Goal: Obtain resource: Download file/media

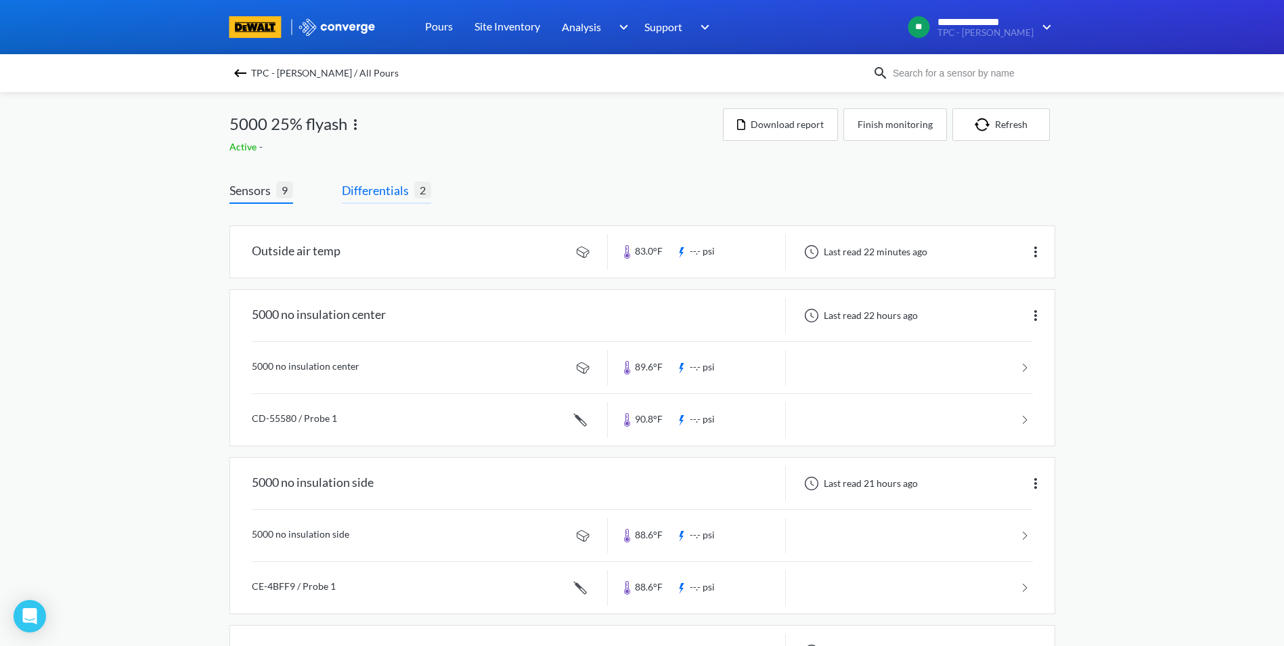
click at [377, 182] on span "Differentials" at bounding box center [378, 190] width 72 height 19
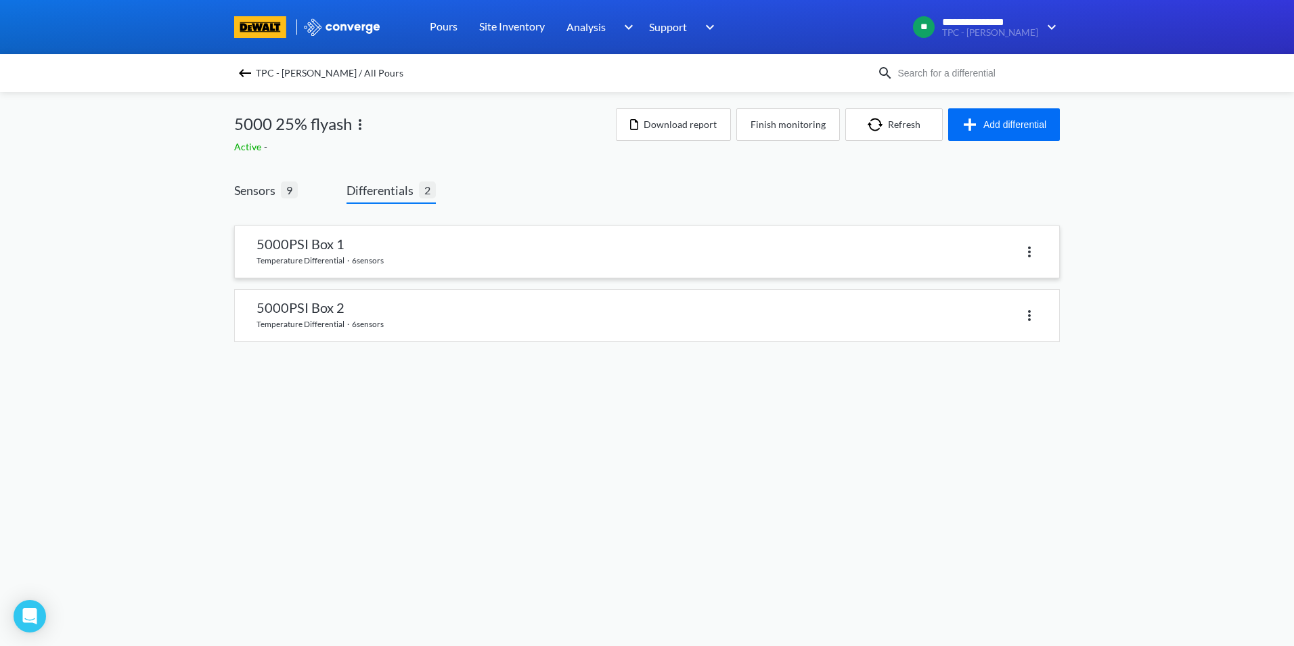
click at [325, 248] on link at bounding box center [647, 251] width 825 height 51
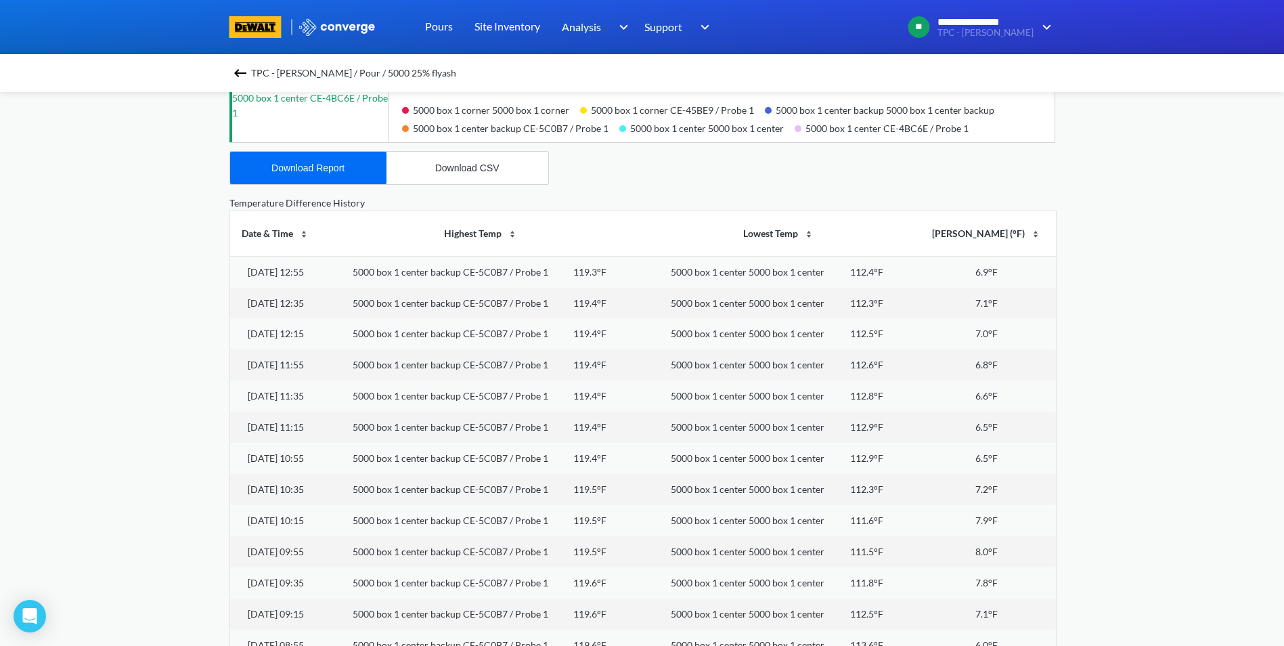
scroll to position [83, 0]
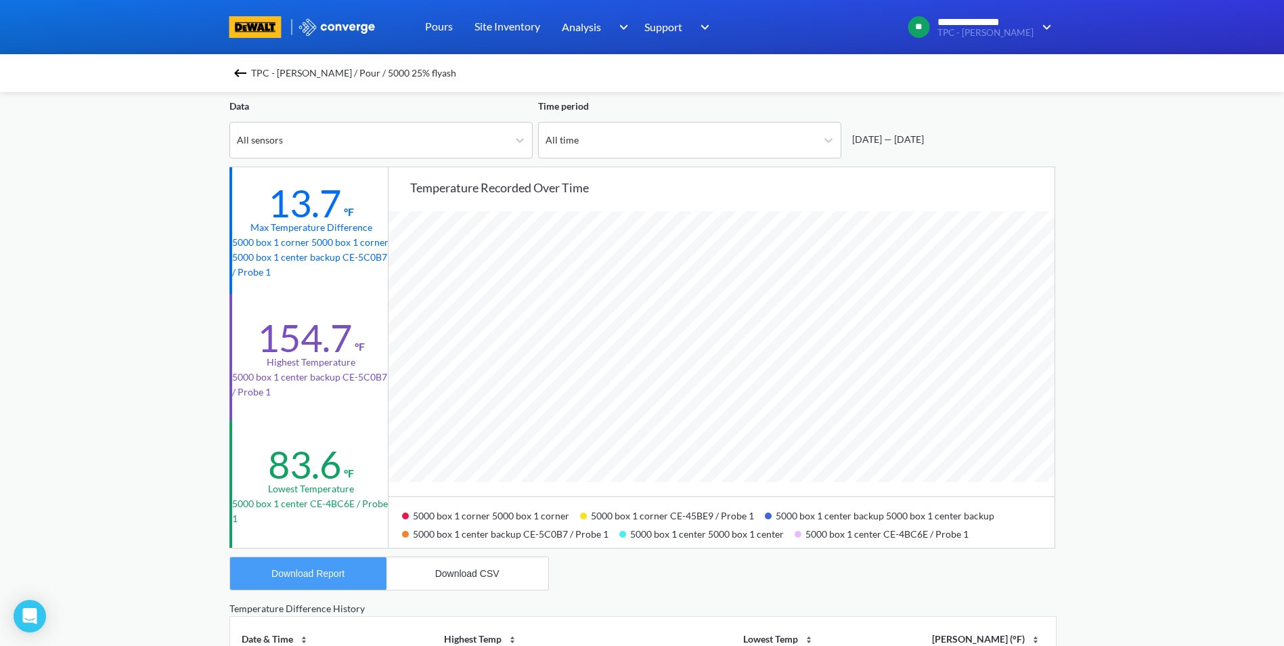
click at [334, 575] on div "Download Report" at bounding box center [307, 573] width 73 height 11
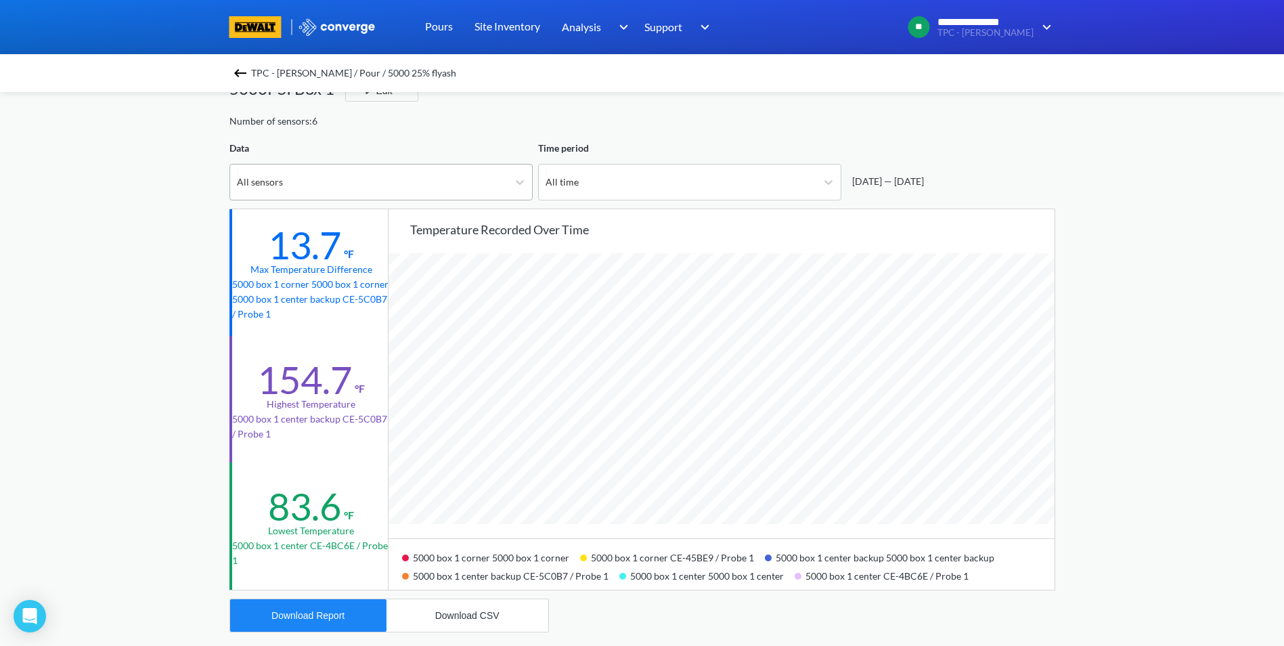
scroll to position [0, 0]
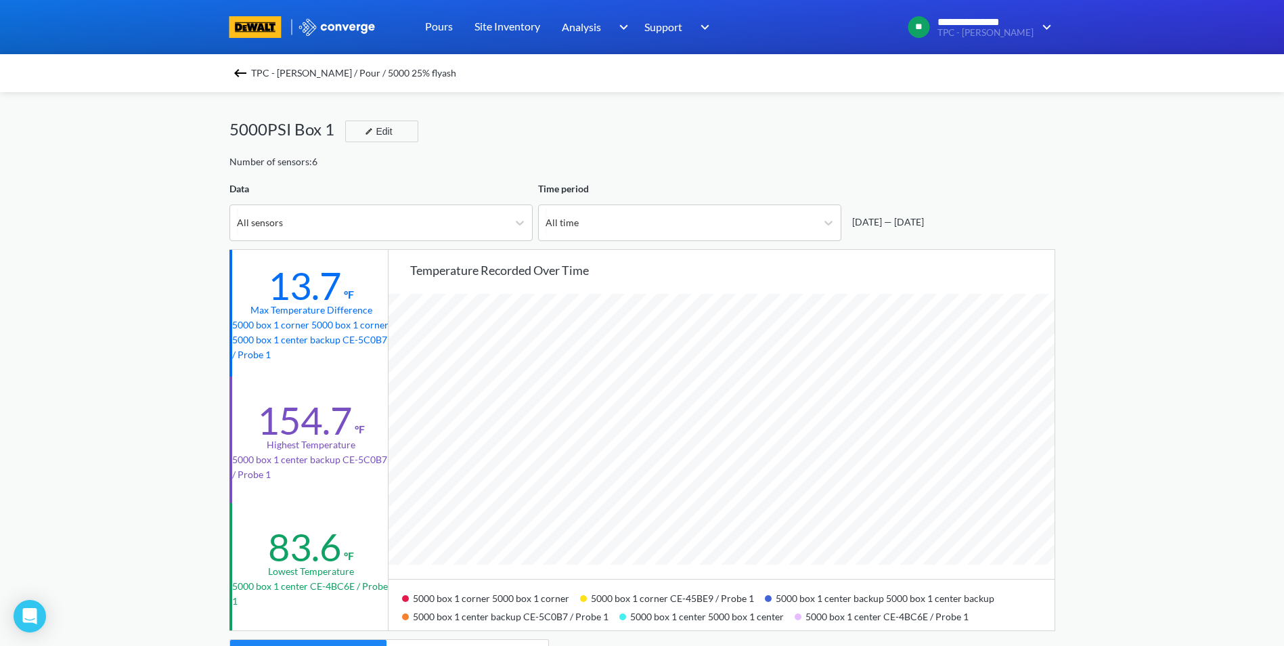
click at [244, 76] on img at bounding box center [240, 73] width 16 height 16
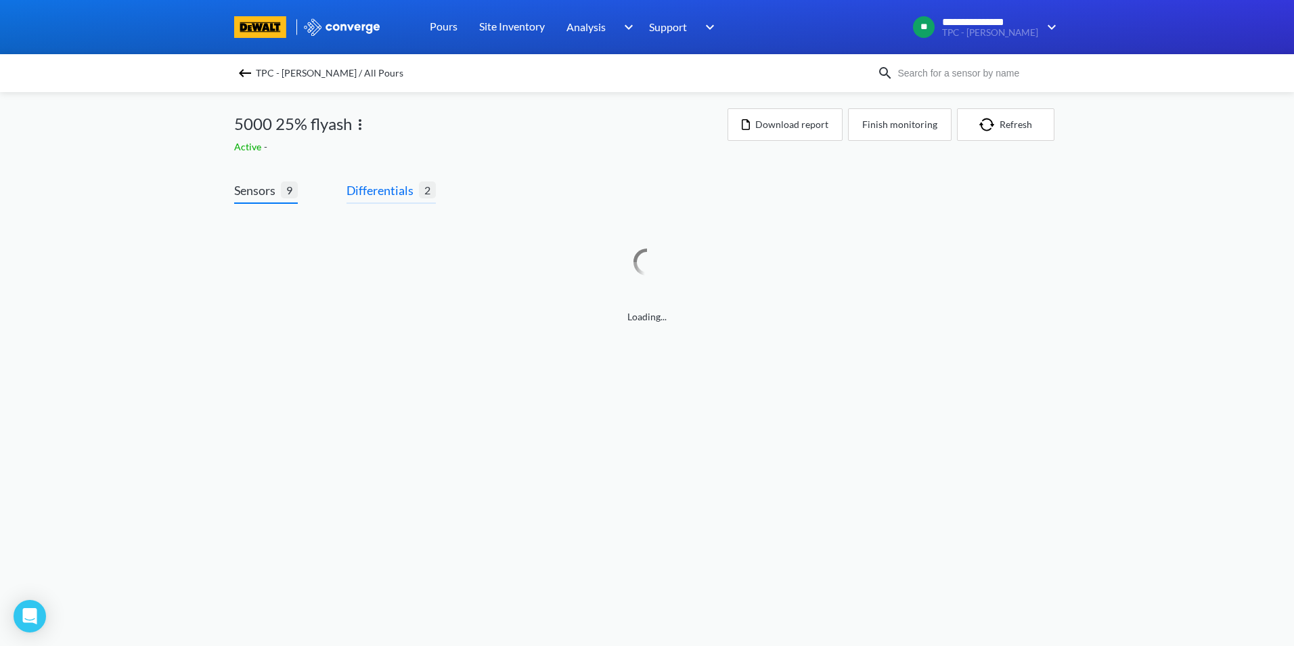
click at [394, 190] on span "Differentials" at bounding box center [383, 190] width 72 height 19
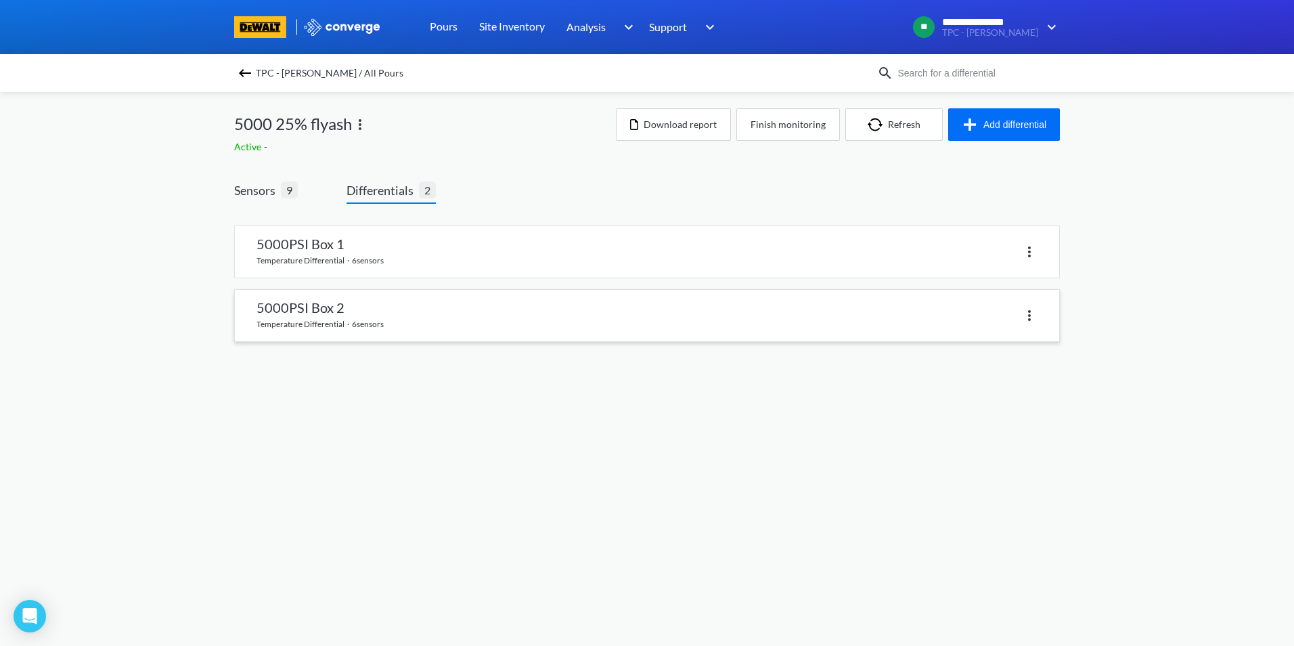
click at [351, 321] on link at bounding box center [647, 315] width 825 height 51
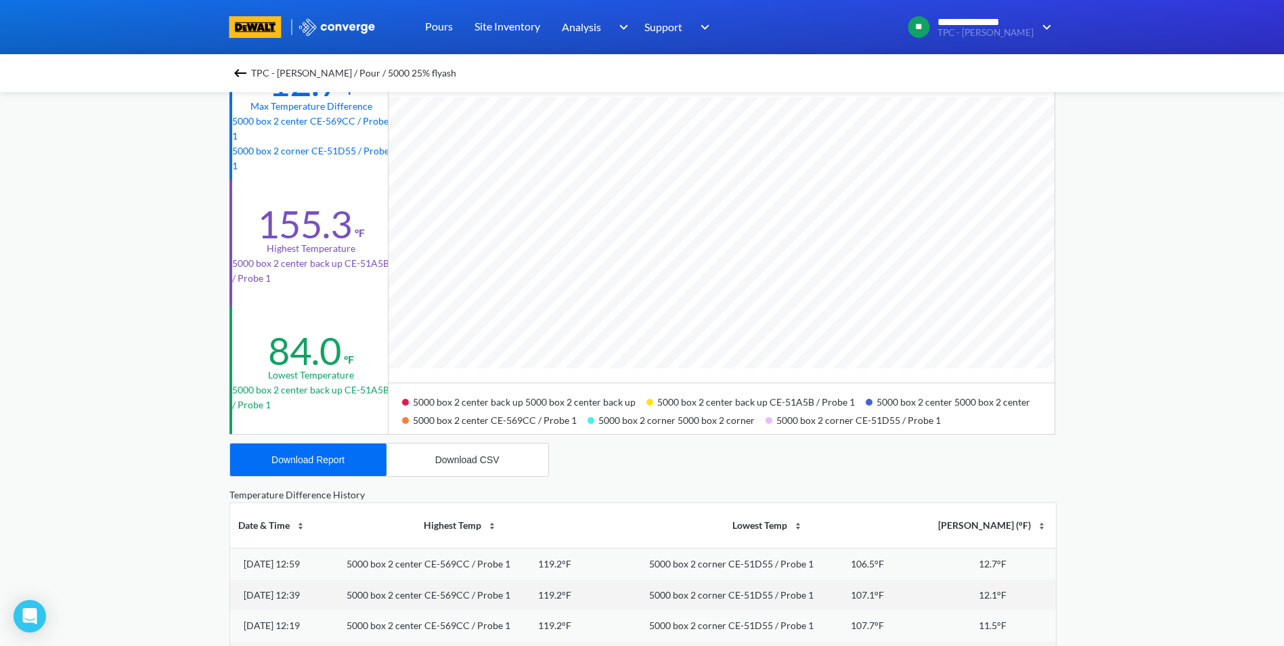
scroll to position [203, 0]
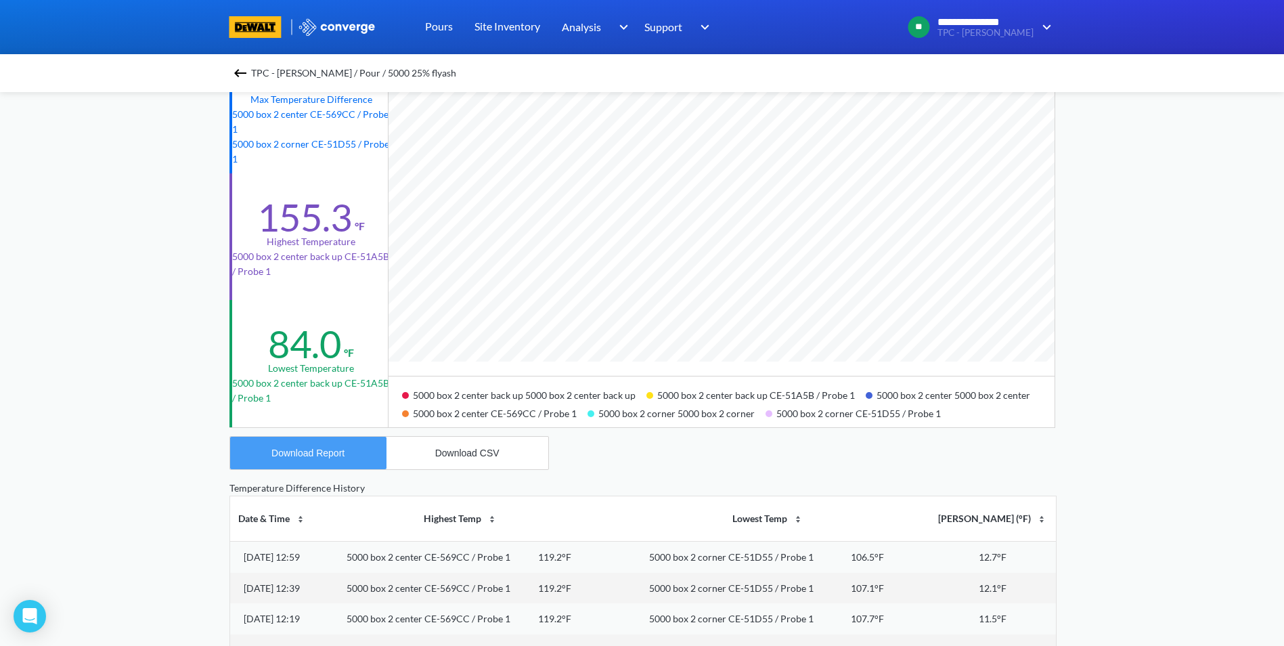
click at [336, 454] on div "Download Report" at bounding box center [307, 453] width 73 height 11
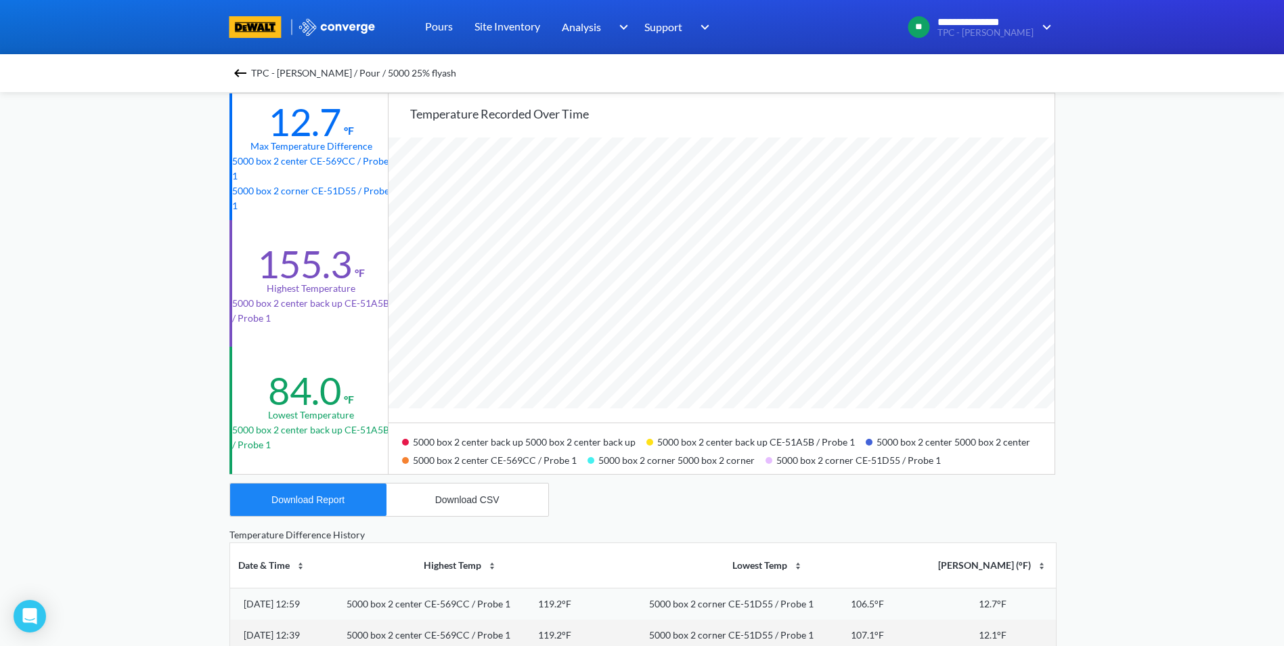
scroll to position [0, 0]
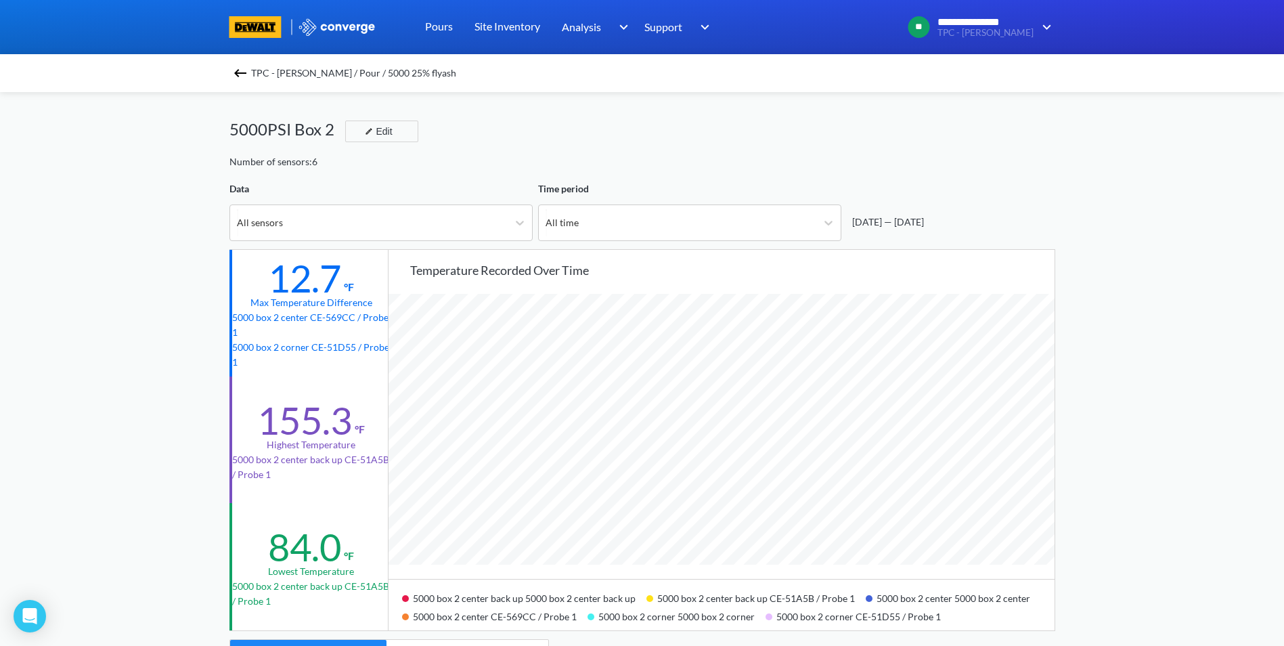
click at [255, 74] on div "TPC - [PERSON_NAME] / Pour / 5000 25% flyash" at bounding box center [643, 73] width 826 height 19
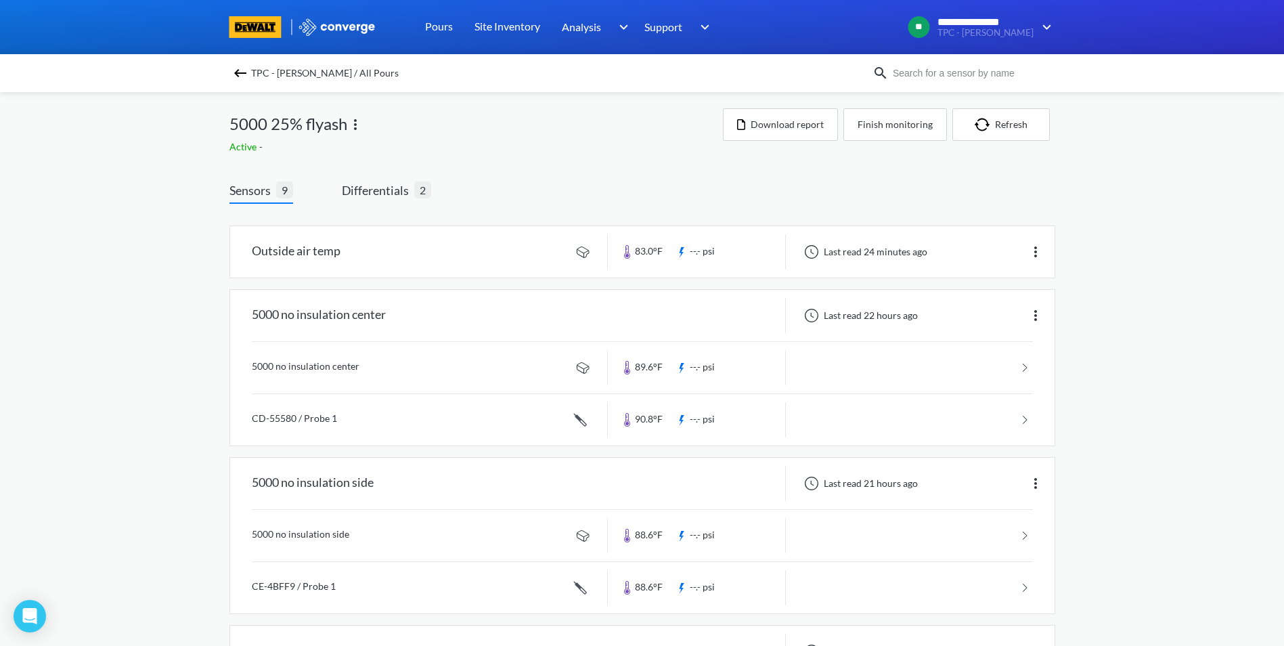
click at [248, 76] on img at bounding box center [240, 73] width 16 height 16
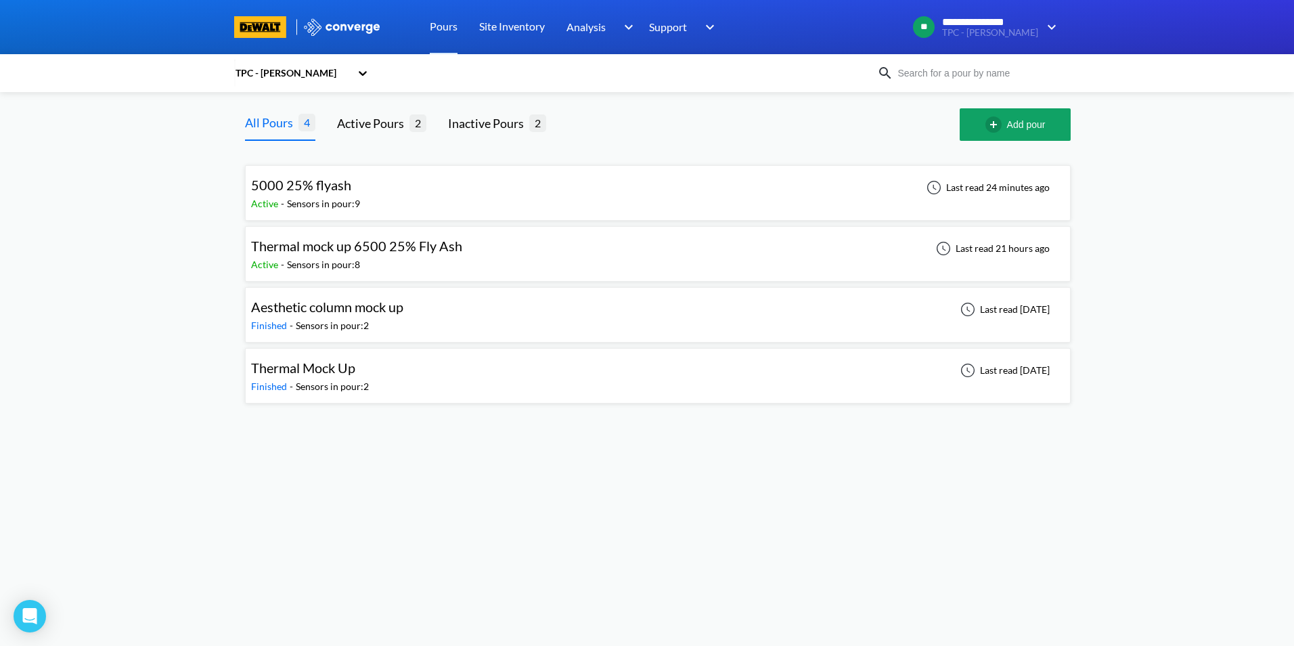
click at [350, 258] on div "Sensors in pour: 8" at bounding box center [323, 264] width 73 height 15
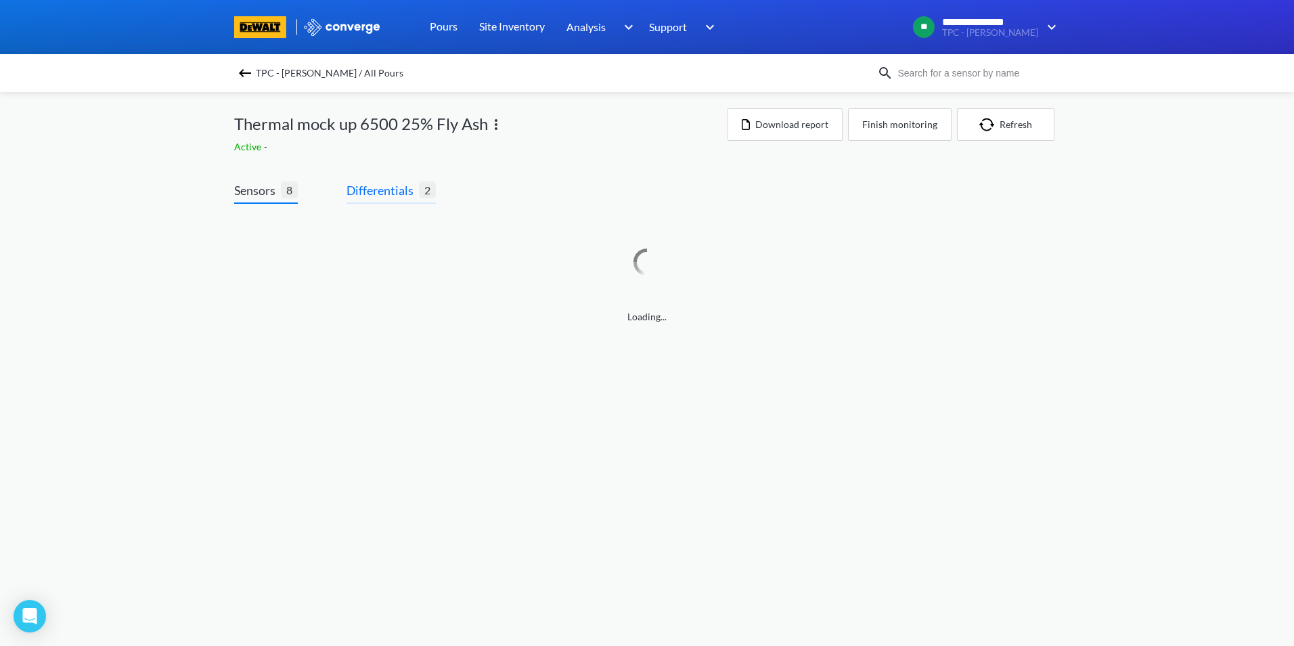
click at [396, 194] on span "Differentials" at bounding box center [383, 190] width 72 height 19
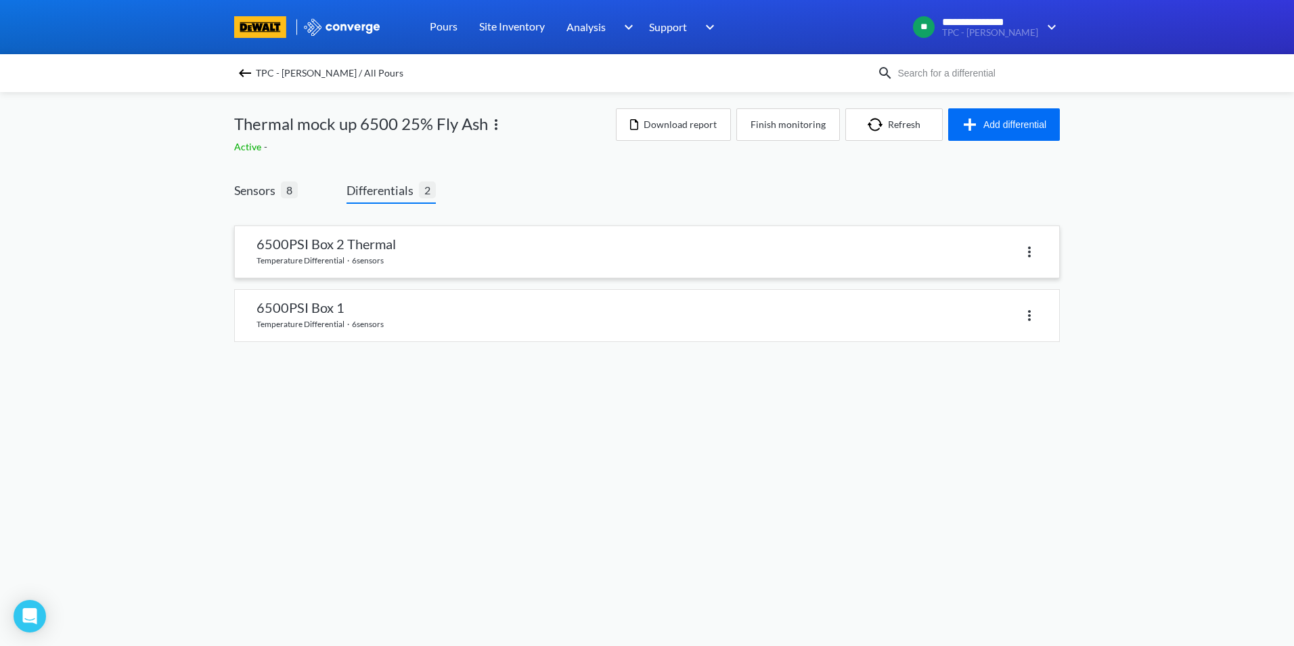
click at [358, 248] on link at bounding box center [647, 251] width 825 height 51
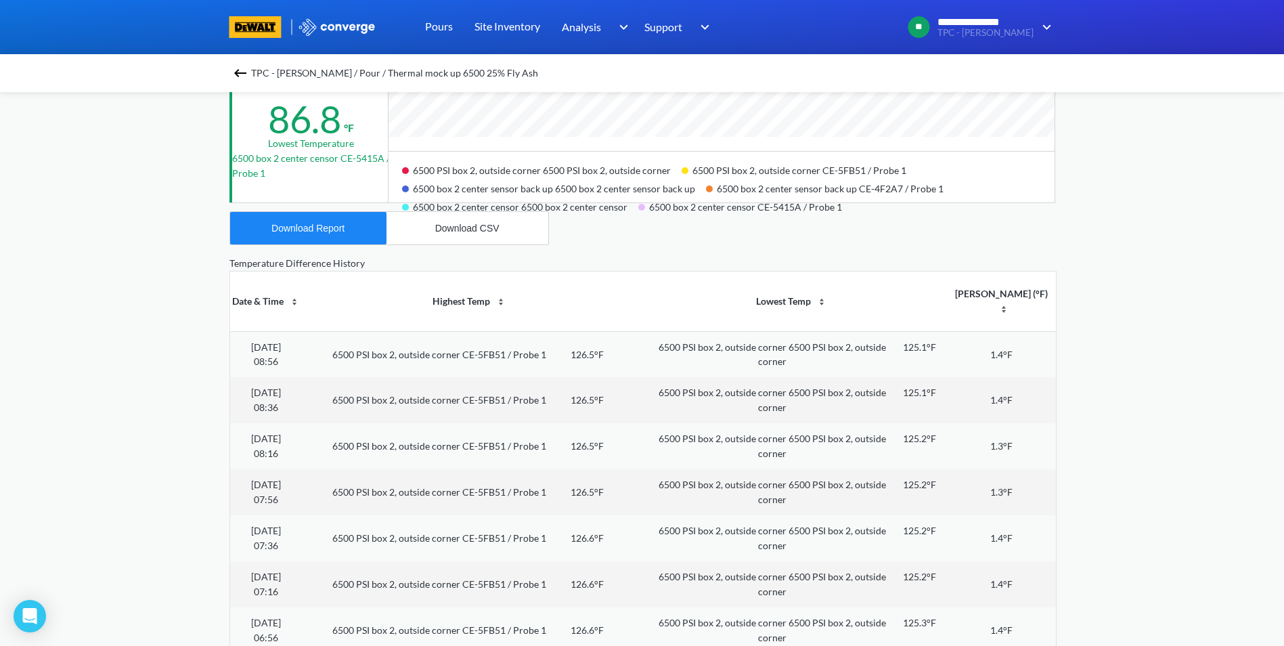
scroll to position [406, 0]
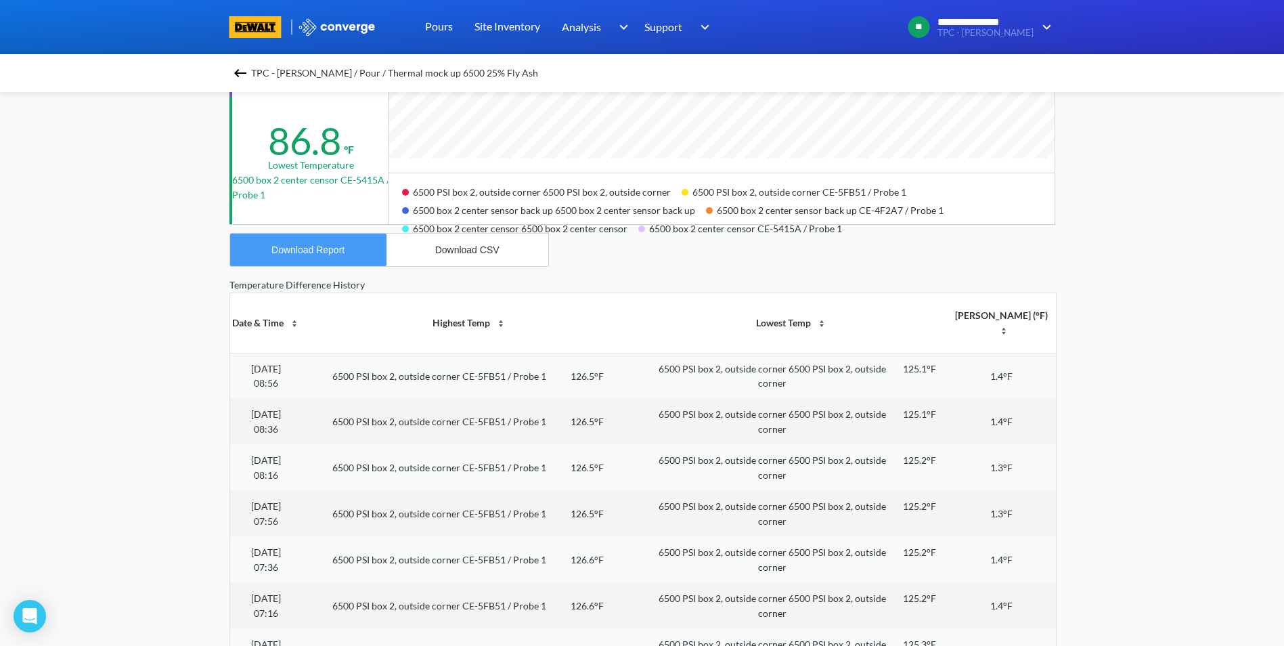
click at [328, 249] on div "Download Report" at bounding box center [307, 249] width 73 height 11
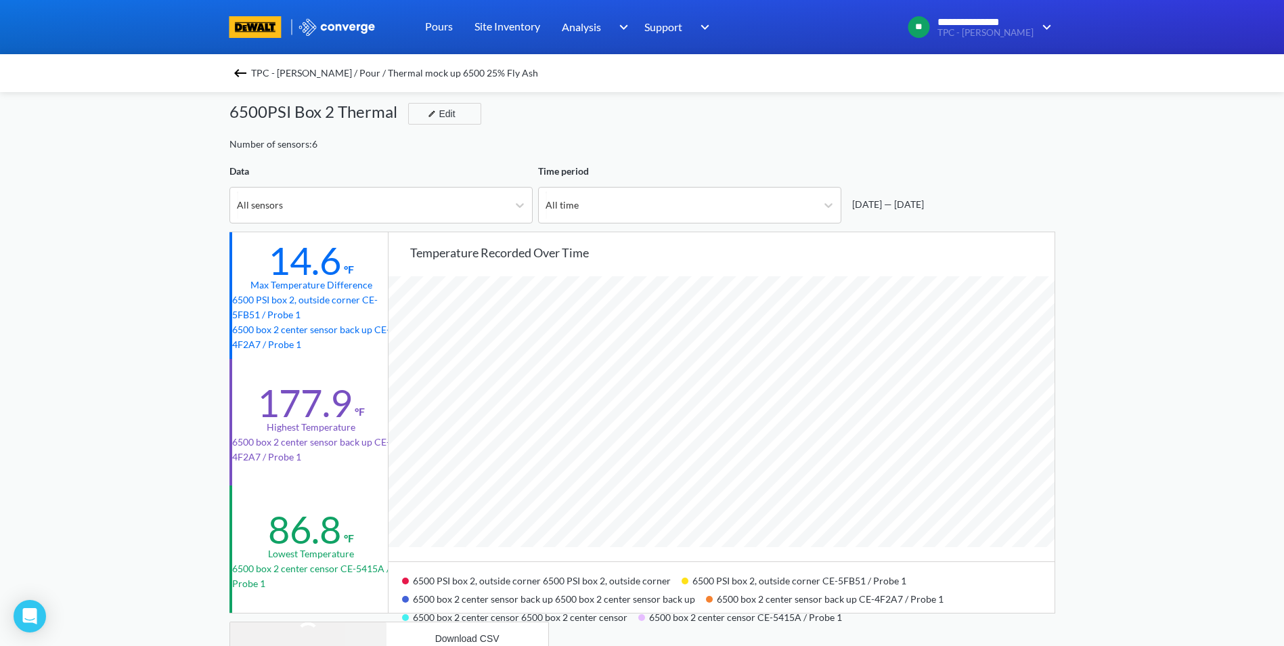
scroll to position [0, 0]
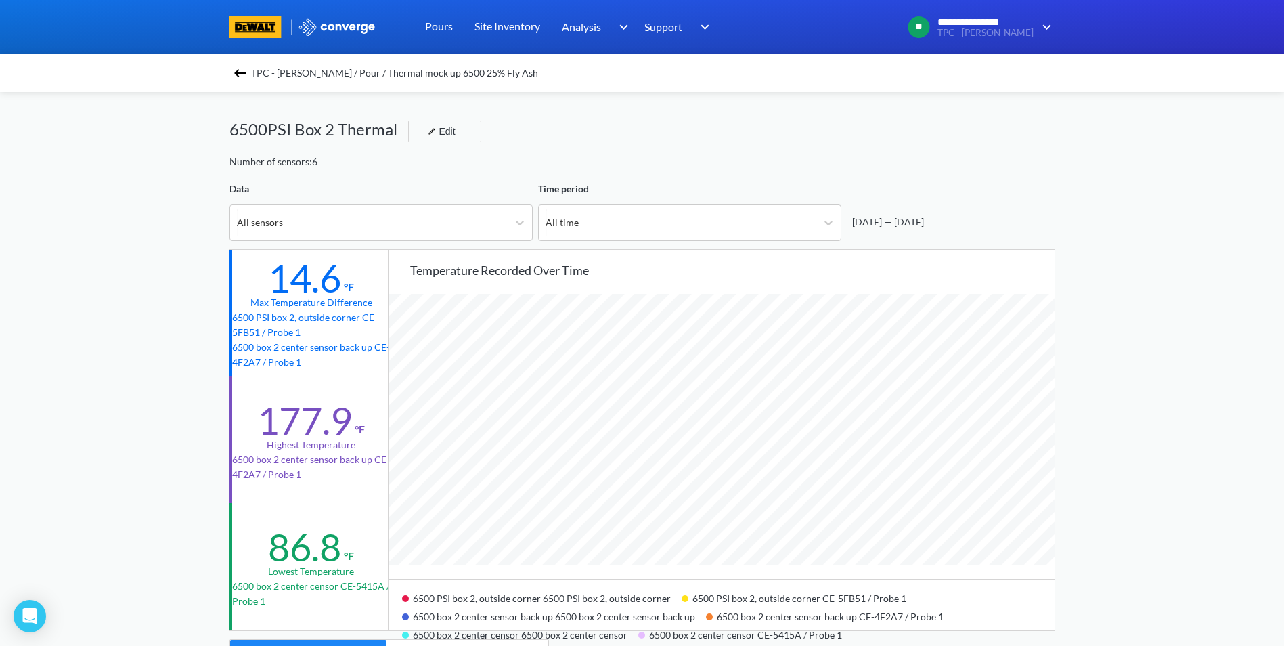
click at [253, 72] on div "TPC - [PERSON_NAME] / Pour / Thermal mock up 6500 25% Fly Ash" at bounding box center [643, 73] width 826 height 19
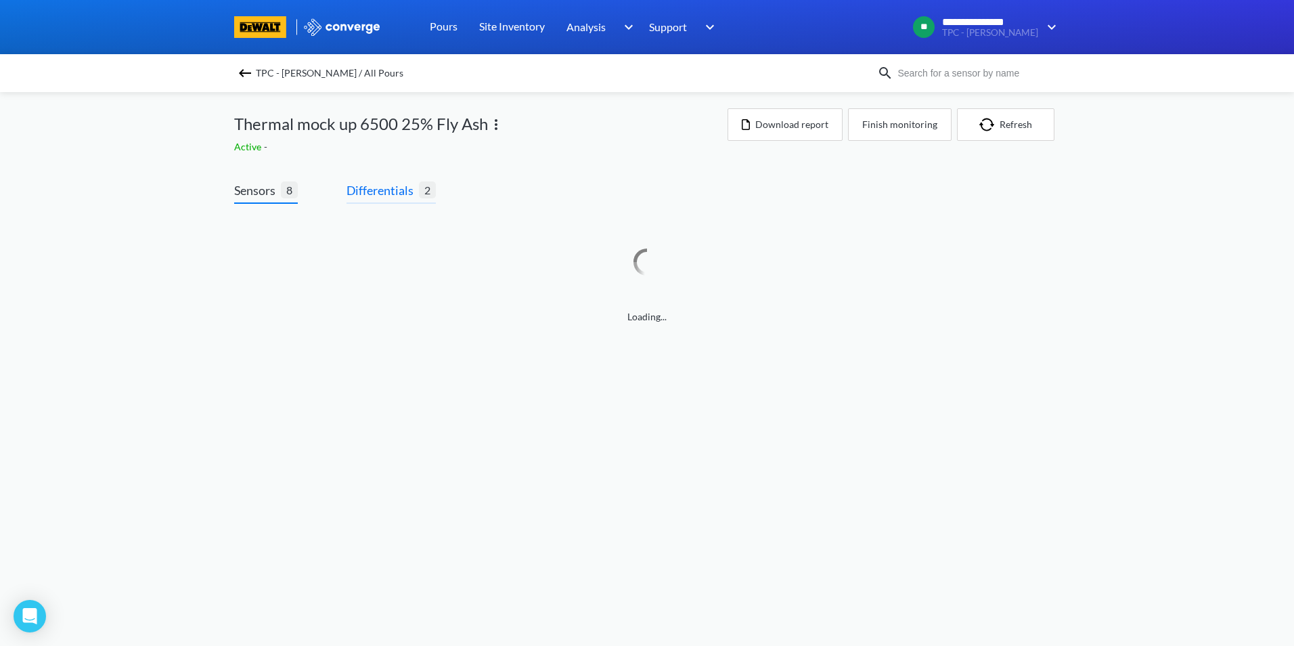
click at [408, 192] on span "Differentials" at bounding box center [383, 190] width 72 height 19
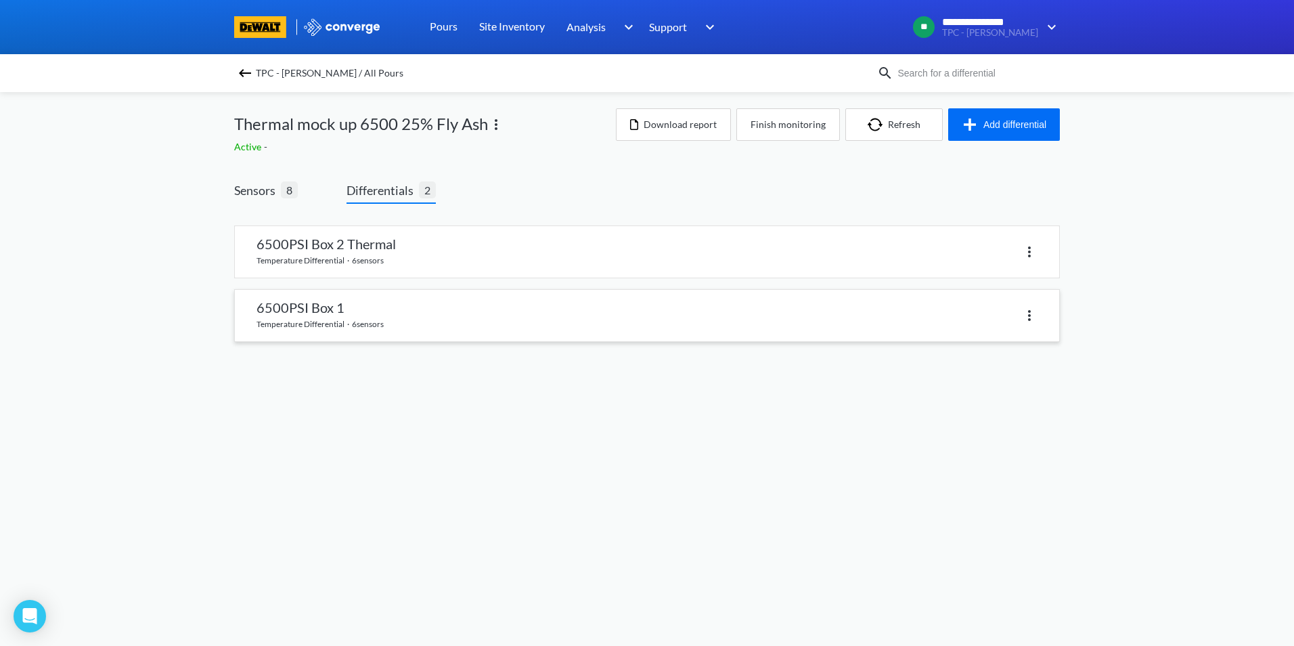
click at [344, 312] on link at bounding box center [647, 315] width 825 height 51
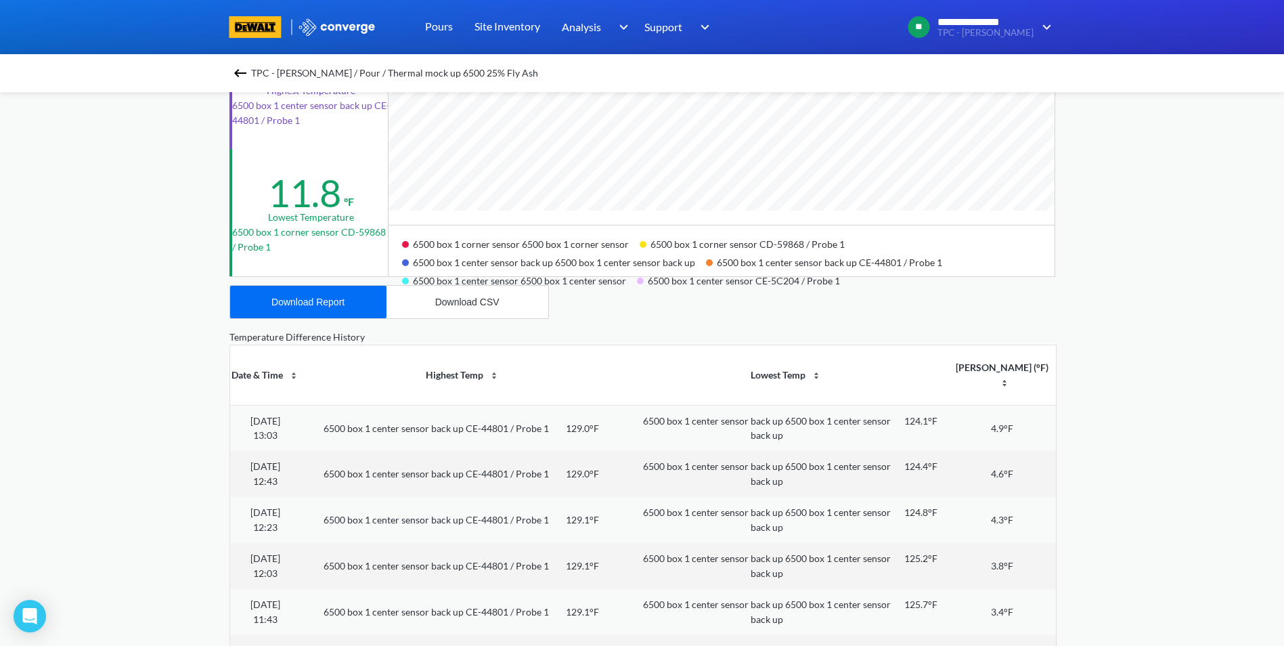
scroll to position [406, 0]
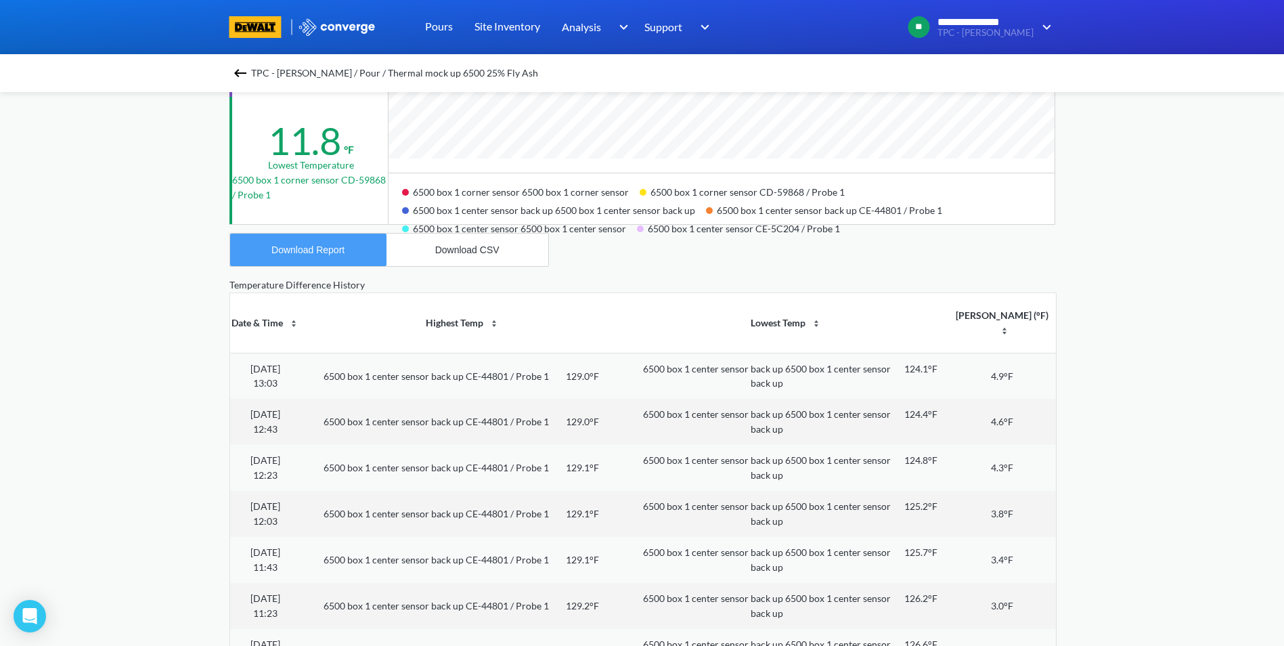
click at [309, 260] on button "Download Report" at bounding box center [308, 250] width 156 height 32
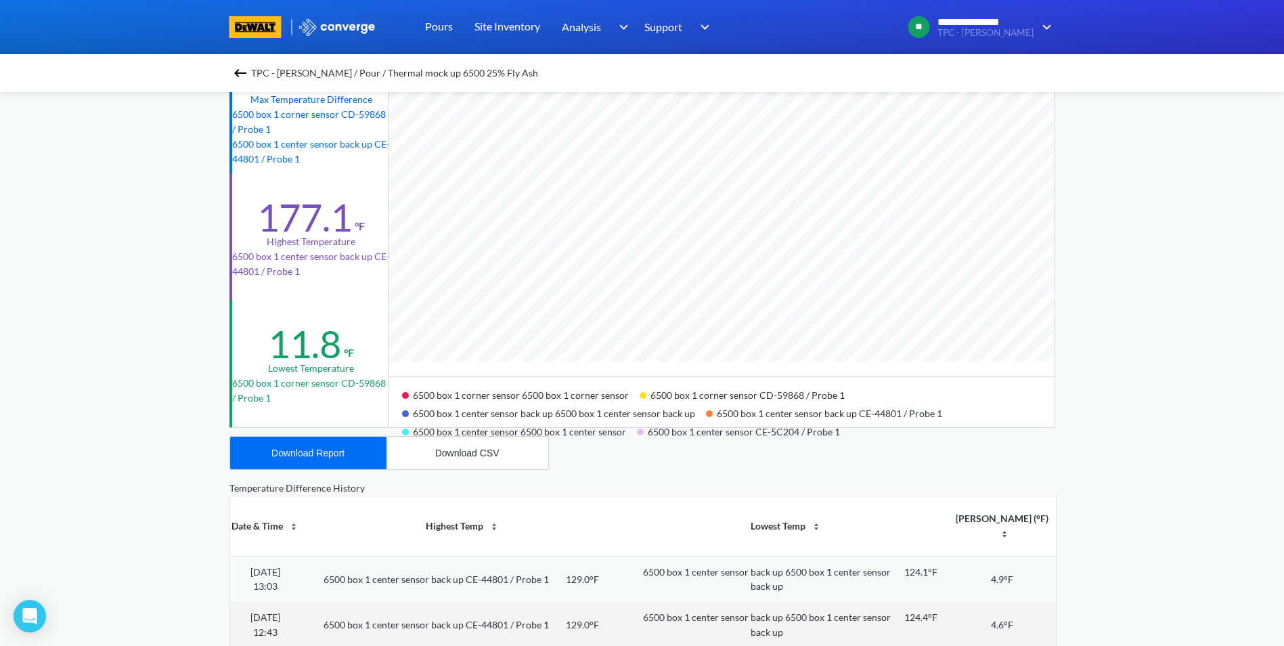
scroll to position [68, 0]
